Goal: Task Accomplishment & Management: Complete application form

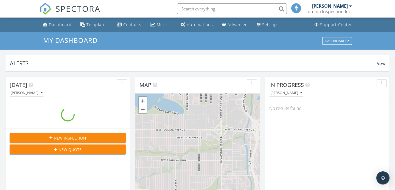
scroll to position [500, 396]
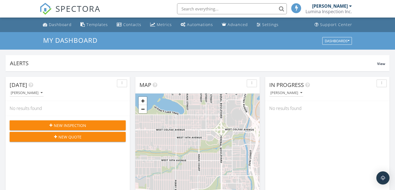
click at [66, 124] on span "New Inspection" at bounding box center [70, 126] width 32 height 6
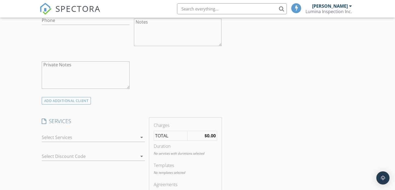
scroll to position [240, 0]
click at [121, 139] on div at bounding box center [90, 136] width 96 height 9
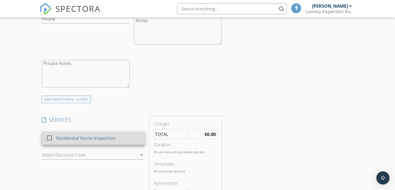
click at [104, 140] on div "Residential Home Inspection" at bounding box center [85, 138] width 59 height 7
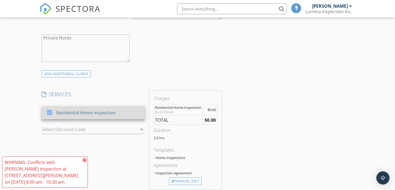
scroll to position [277, 0]
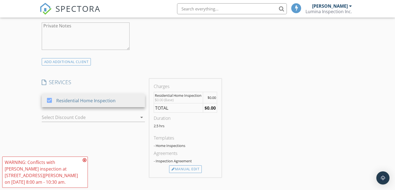
click at [84, 163] on icon at bounding box center [85, 160] width 4 height 4
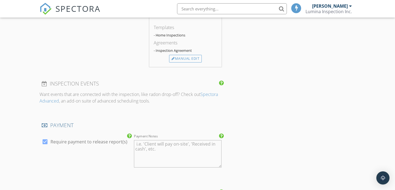
scroll to position [388, 0]
click at [70, 142] on label "Require payment to release report(s)" at bounding box center [89, 142] width 77 height 5
checkbox input "false"
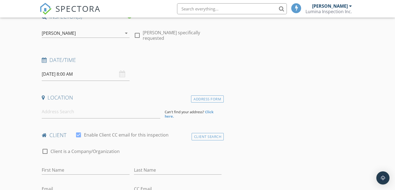
scroll to position [0, 0]
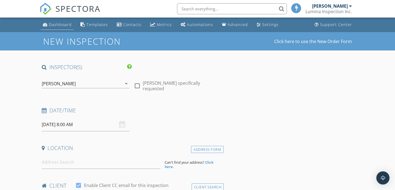
click at [57, 25] on div "Dashboard" at bounding box center [60, 24] width 23 height 5
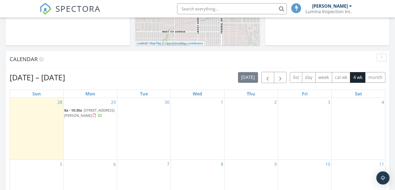
scroll to position [194, 0]
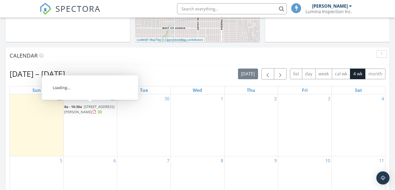
click at [78, 112] on span "269 Milton Ave, San Bruno 94066" at bounding box center [89, 109] width 50 height 10
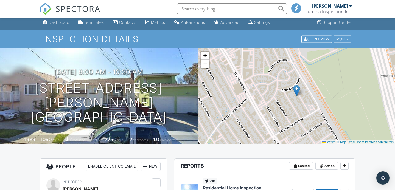
scroll to position [4, 0]
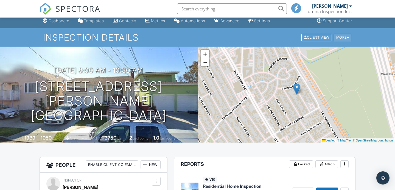
click at [347, 39] on div at bounding box center [348, 38] width 2 height 4
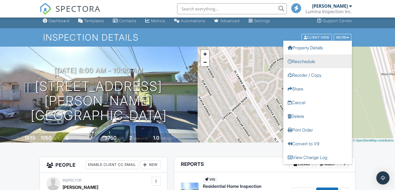
click at [305, 65] on link "Reschedule" at bounding box center [317, 61] width 69 height 14
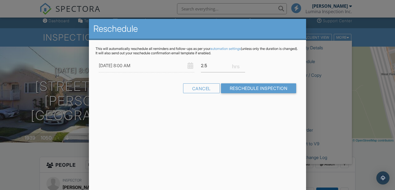
click at [164, 57] on div "This will automatically reschedule all reminders and follow-ups as per your aut…" at bounding box center [197, 75] width 217 height 70
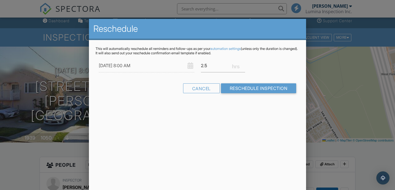
click at [188, 65] on div "[DATE] 8:00 AM" at bounding box center [147, 65] width 102 height 13
click at [158, 67] on input "[DATE] 8:00 AM" at bounding box center [147, 65] width 96 height 13
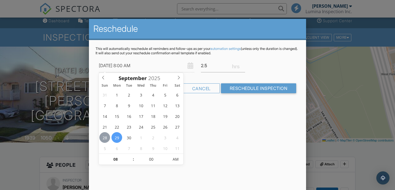
type input "09/28/2025 8:00 AM"
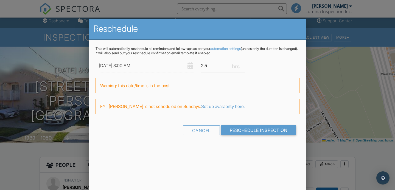
click at [198, 147] on div "This will automatically reschedule all reminders and follow-ups as per your aut…" at bounding box center [197, 96] width 217 height 112
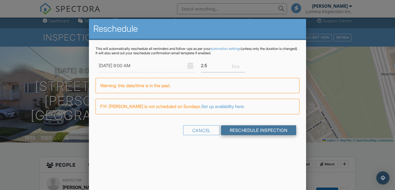
click at [230, 130] on input "Reschedule Inspection" at bounding box center [259, 131] width 76 height 10
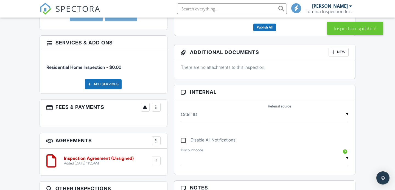
scroll to position [258, 0]
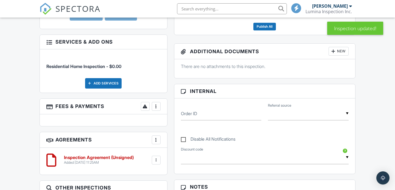
click at [157, 140] on div at bounding box center [156, 139] width 5 height 5
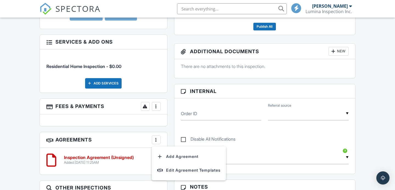
click at [137, 127] on div "People Enable Client CC Email New Client Client's Agent Listing Agent Add Anoth…" at bounding box center [103, 91] width 135 height 262
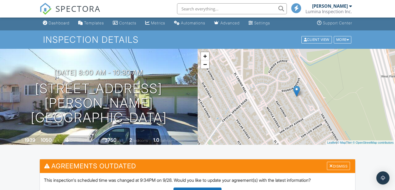
scroll to position [0, 0]
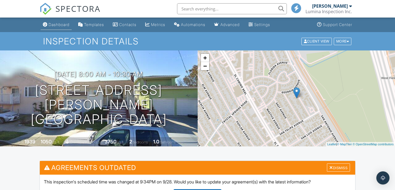
click at [53, 29] on link "Dashboard" at bounding box center [56, 25] width 31 height 10
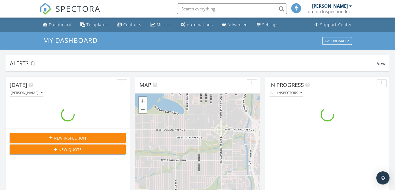
scroll to position [500, 396]
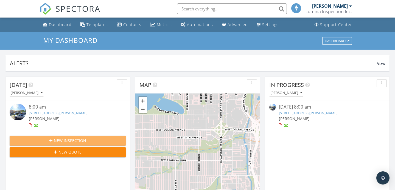
click at [73, 136] on button "New Inspection" at bounding box center [68, 141] width 116 height 10
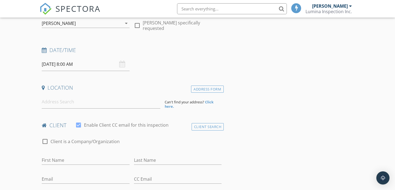
scroll to position [59, 0]
click at [101, 105] on input at bounding box center [101, 102] width 119 height 13
click at [79, 125] on div at bounding box center [78, 126] width 9 height 9
checkbox input "false"
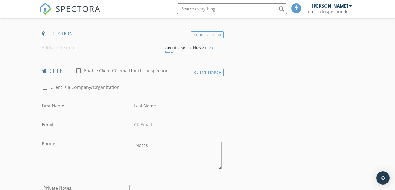
scroll to position [110, 0]
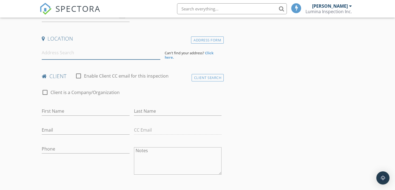
click at [73, 54] on input at bounding box center [101, 52] width 119 height 13
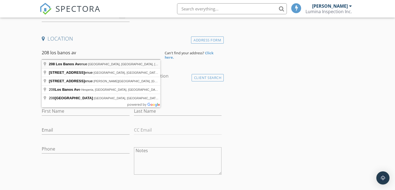
type input "[STREET_ADDRESS]"
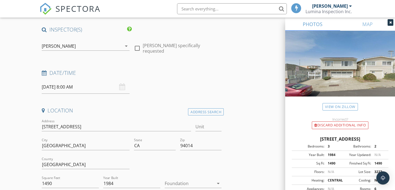
scroll to position [37, 0]
click at [123, 87] on div "09/29/2025 8:00 AM" at bounding box center [86, 87] width 88 height 13
click at [120, 87] on div "09/29/2025 8:00 AM" at bounding box center [86, 87] width 88 height 13
click at [104, 91] on input "09/29/2025 8:00 AM" at bounding box center [86, 87] width 88 height 13
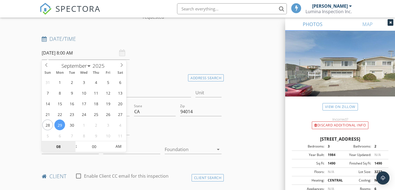
scroll to position [72, 0]
type input "07"
type input "09/29/2025 7:00 AM"
click at [74, 149] on span at bounding box center [74, 148] width 4 height 5
type input "08"
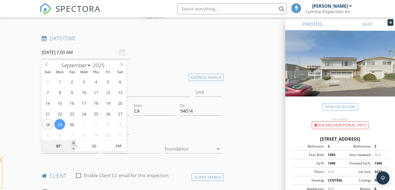
type input "09/29/2025 8:00 AM"
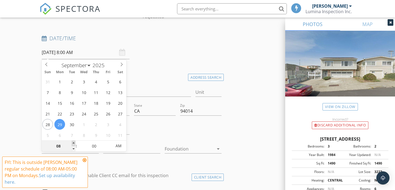
click at [74, 143] on span at bounding box center [74, 143] width 4 height 5
type input "09"
type input "09/29/2025 9:00 AM"
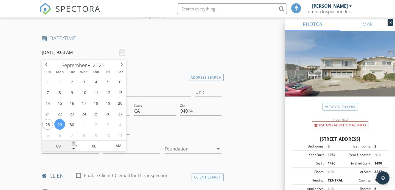
click at [74, 143] on span at bounding box center [74, 143] width 4 height 5
type input "10"
type input "09/29/2025 10:00 AM"
click at [74, 143] on span at bounding box center [74, 143] width 4 height 5
type input "11"
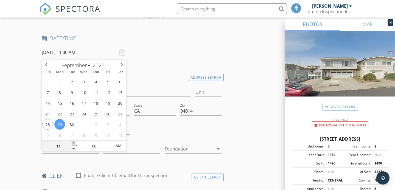
click at [74, 143] on span at bounding box center [74, 143] width 4 height 5
type input "09/29/2025 11:00 PM"
click at [124, 148] on span "PM" at bounding box center [118, 146] width 15 height 11
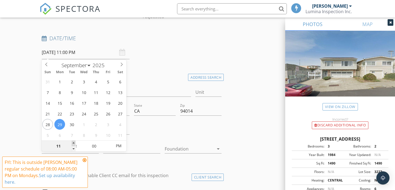
type input "12"
type input "09/29/2025 12:00 AM"
click at [73, 142] on span at bounding box center [74, 143] width 4 height 5
type input "01"
click at [73, 142] on span at bounding box center [74, 143] width 4 height 5
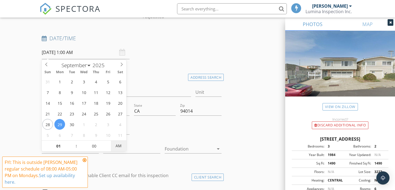
type input "[DATE] 1:00 PM"
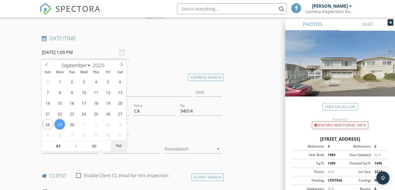
click at [123, 147] on span "PM" at bounding box center [118, 146] width 15 height 11
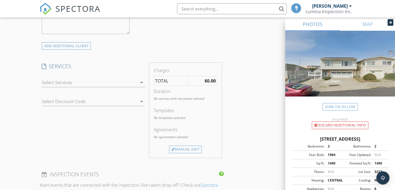
scroll to position [357, 0]
click at [123, 82] on div at bounding box center [90, 81] width 96 height 9
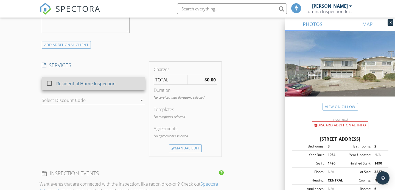
click at [99, 84] on div "Residential Home Inspection" at bounding box center [85, 83] width 59 height 7
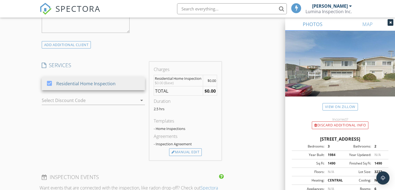
click at [108, 118] on div "SERVICES check_box Residential Home Inspection Residential Home Inspection arro…" at bounding box center [94, 111] width 108 height 99
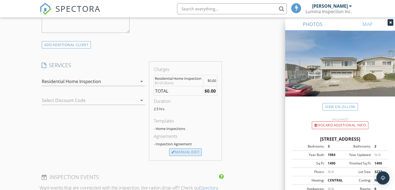
click at [177, 153] on div "Manual Edit" at bounding box center [185, 153] width 33 height 8
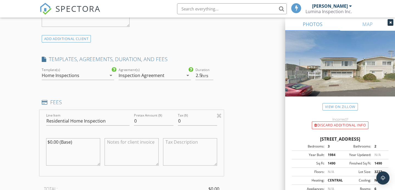
scroll to position [364, 0]
click at [177, 74] on div "Inspection Agreement" at bounding box center [151, 74] width 65 height 9
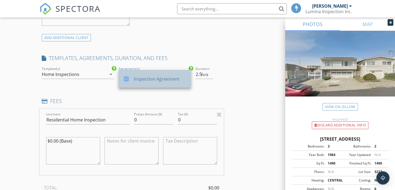
click at [167, 79] on div "Inspection Agreement" at bounding box center [160, 79] width 53 height 7
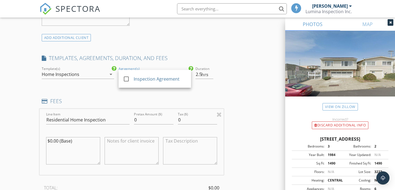
click at [163, 98] on h4 "FEES" at bounding box center [132, 101] width 180 height 7
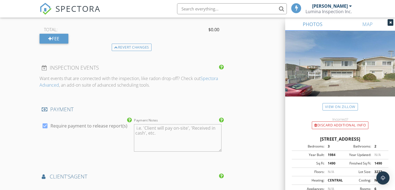
scroll to position [523, 0]
click at [47, 127] on div at bounding box center [44, 125] width 9 height 9
checkbox input "false"
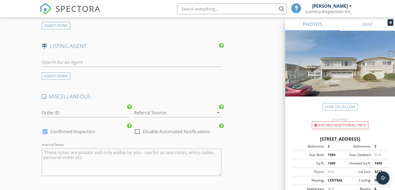
scroll to position [704, 0]
click at [166, 111] on div at bounding box center [170, 112] width 73 height 9
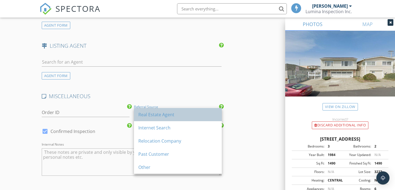
click at [164, 116] on div "Real Estate Agent" at bounding box center [177, 115] width 79 height 7
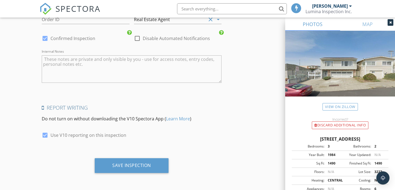
scroll to position [797, 0]
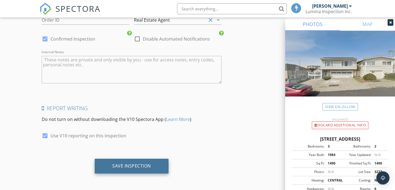
click at [128, 168] on div "Save Inspection" at bounding box center [131, 165] width 39 height 5
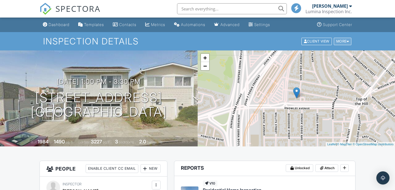
click at [341, 40] on div "More" at bounding box center [343, 41] width 18 height 7
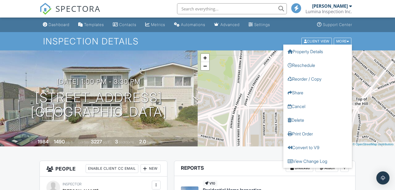
click at [357, 37] on div "Inspection Details Client View More Property Details Reschedule Reorder / Copy …" at bounding box center [197, 41] width 395 height 18
